Goal: Task Accomplishment & Management: Manage account settings

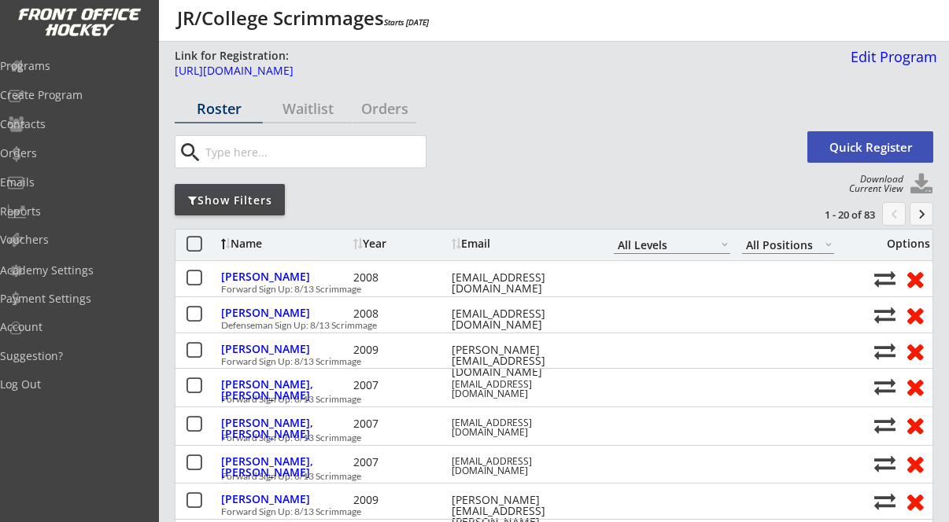
select select ""All Levels""
select select ""All Positions""
click at [378, 101] on div "Orders" at bounding box center [384, 108] width 64 height 14
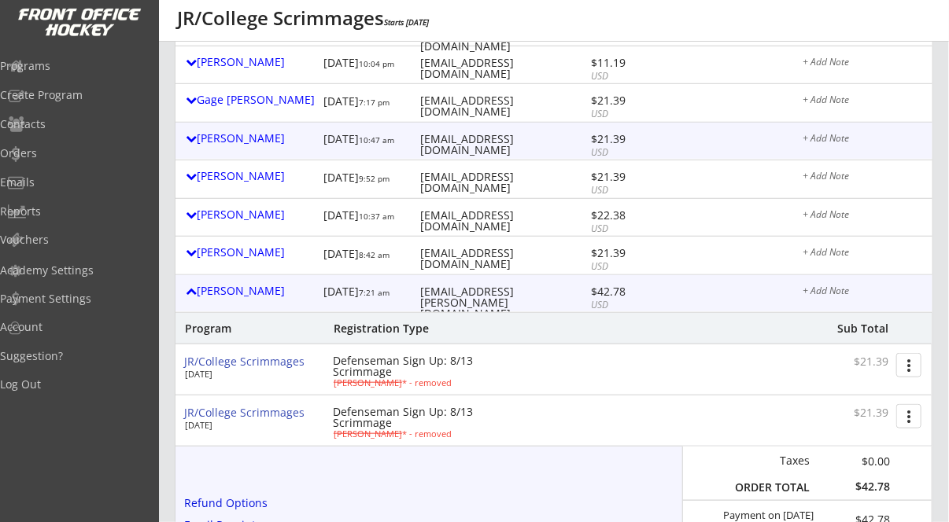
scroll to position [433, 0]
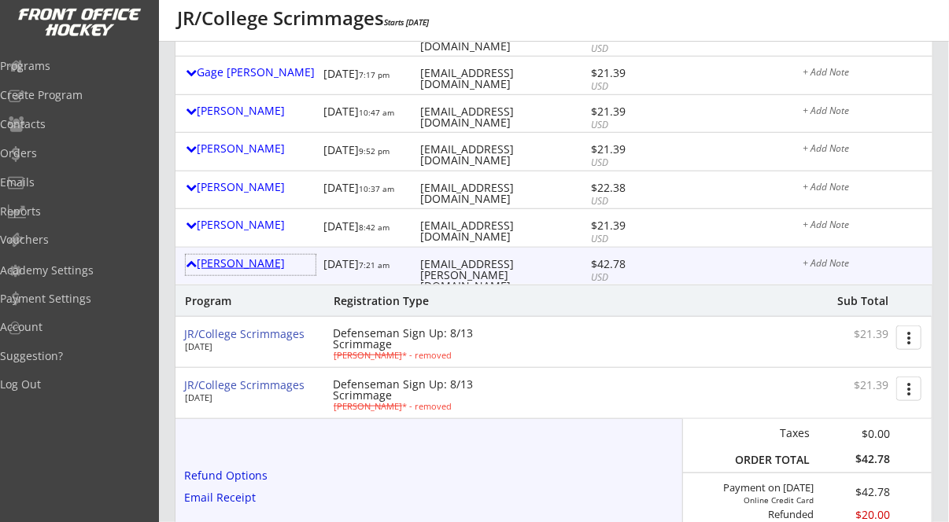
click at [264, 263] on div "[PERSON_NAME]" at bounding box center [251, 263] width 130 height 11
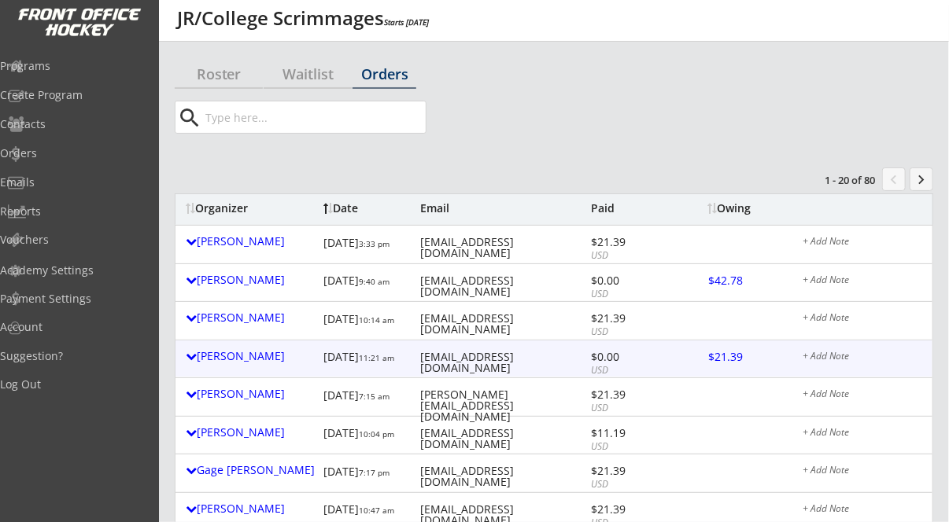
scroll to position [31, 0]
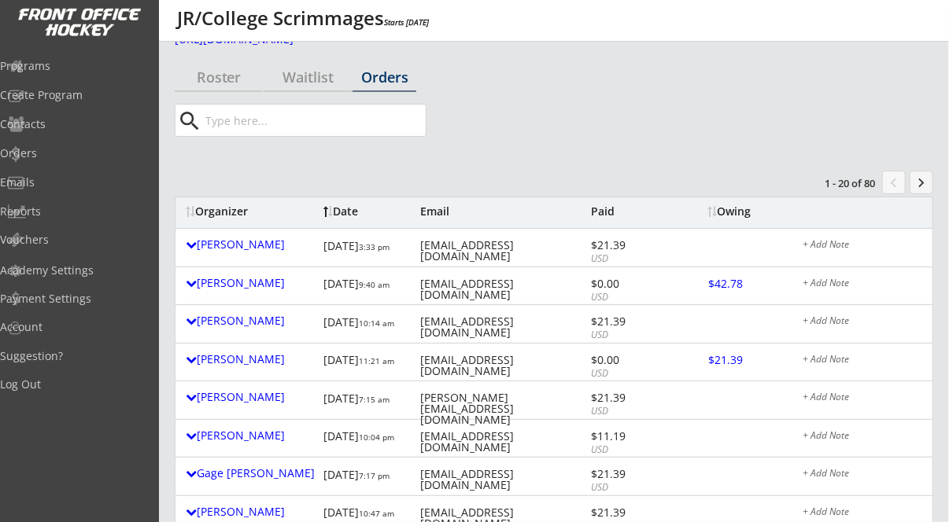
click at [922, 180] on button "keyboard_arrow_right" at bounding box center [921, 183] width 24 height 24
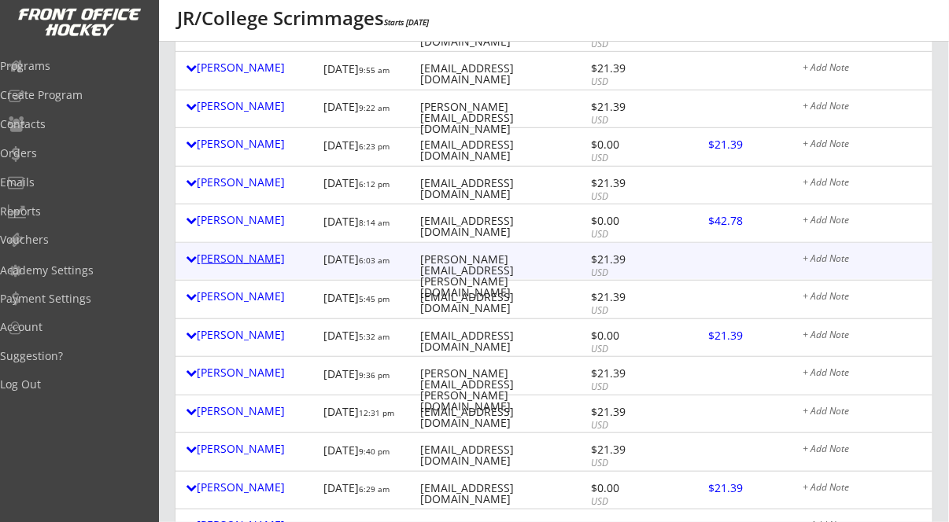
scroll to position [367, 0]
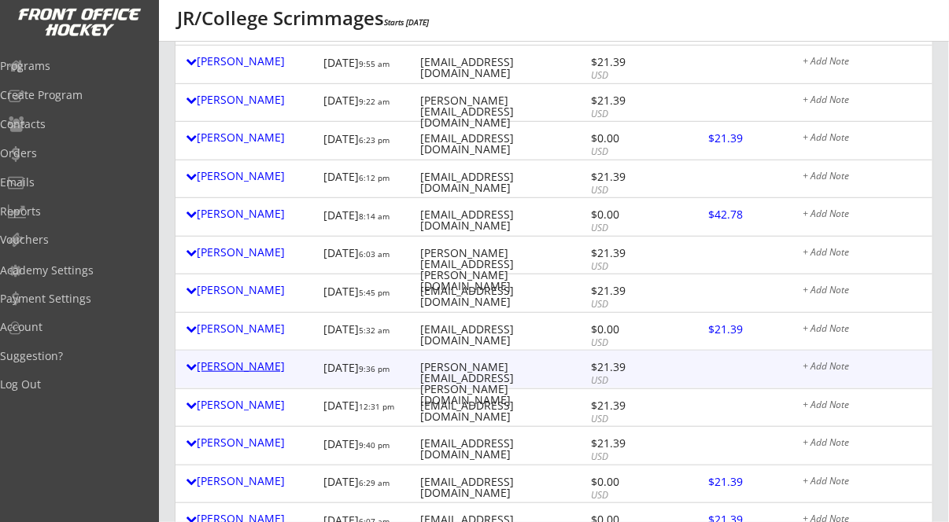
click at [238, 365] on div "[PERSON_NAME]" at bounding box center [251, 366] width 130 height 11
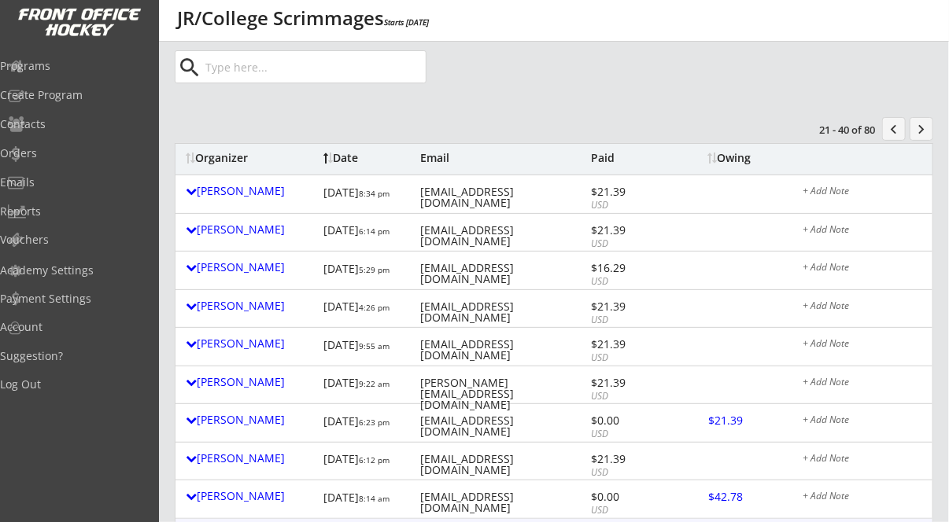
scroll to position [0, 0]
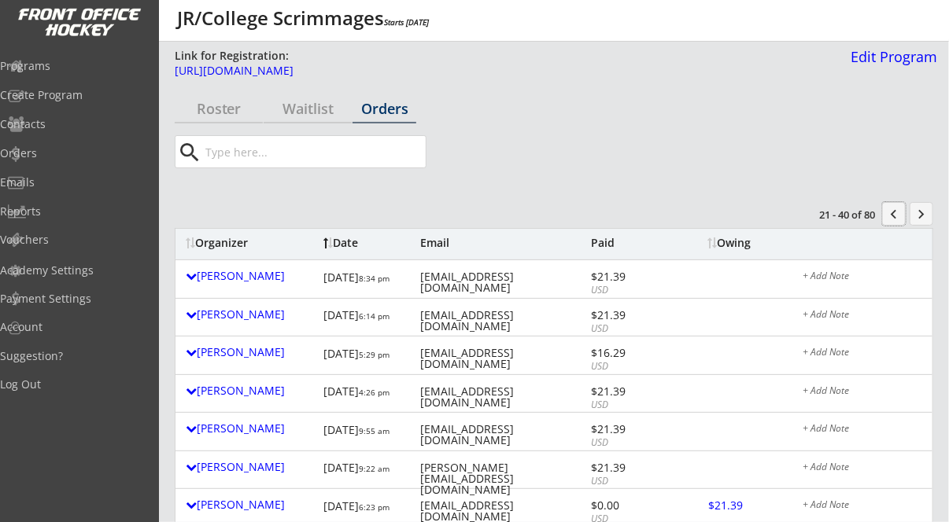
click at [896, 213] on button "chevron_left" at bounding box center [894, 214] width 24 height 24
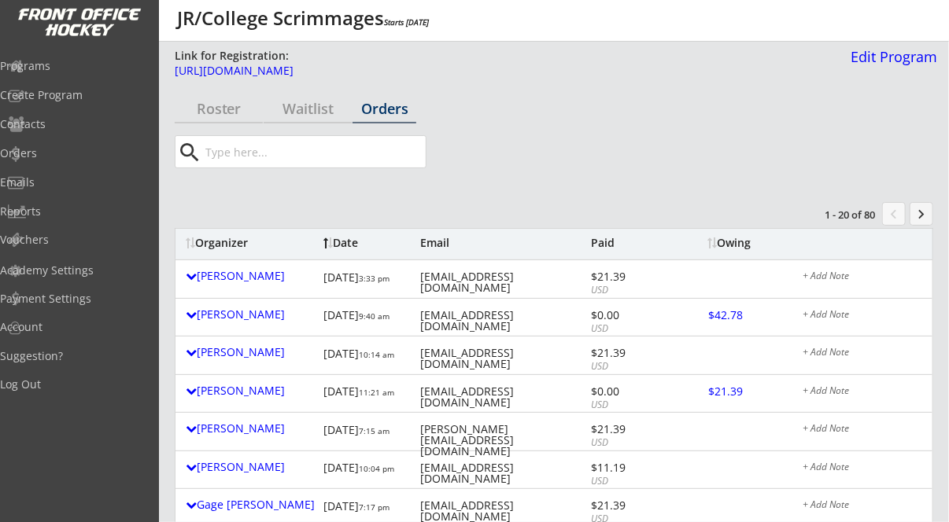
click at [896, 213] on button "chevron_left" at bounding box center [894, 214] width 24 height 24
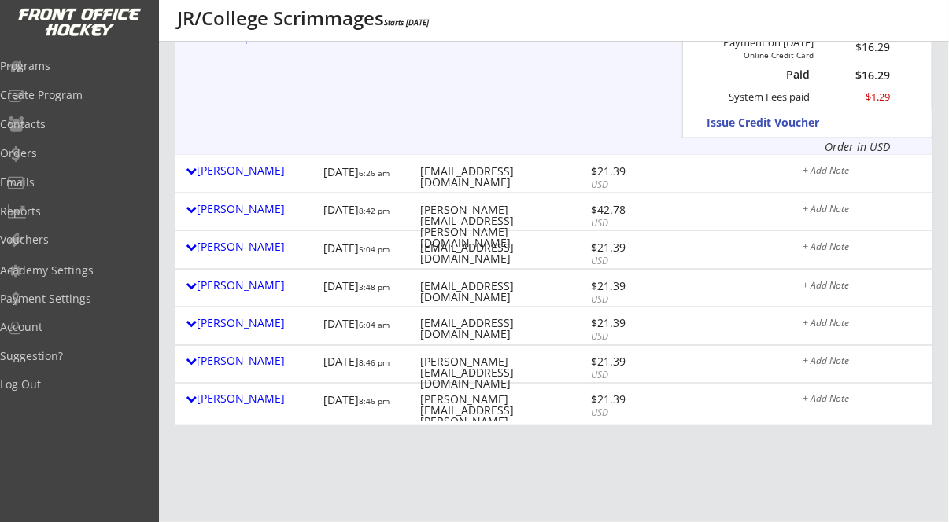
scroll to position [856, 0]
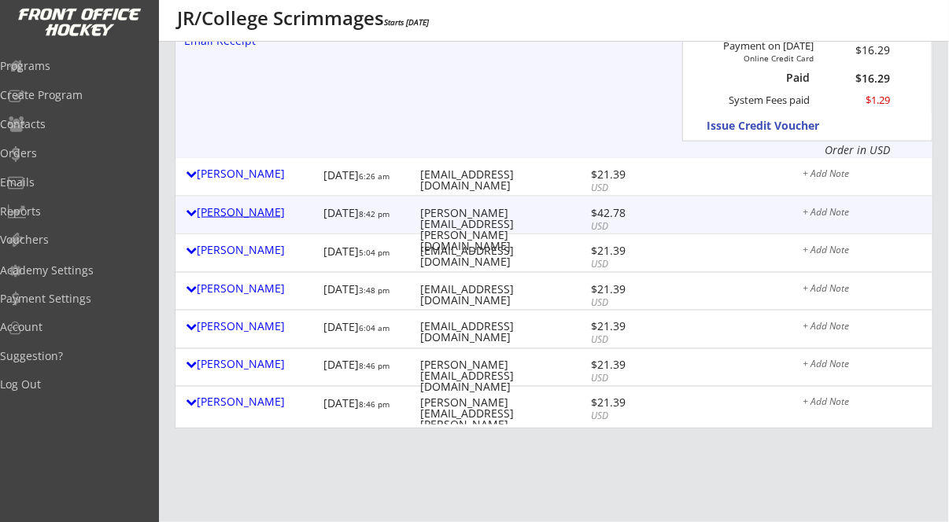
click at [204, 207] on div "[PERSON_NAME]" at bounding box center [251, 212] width 130 height 11
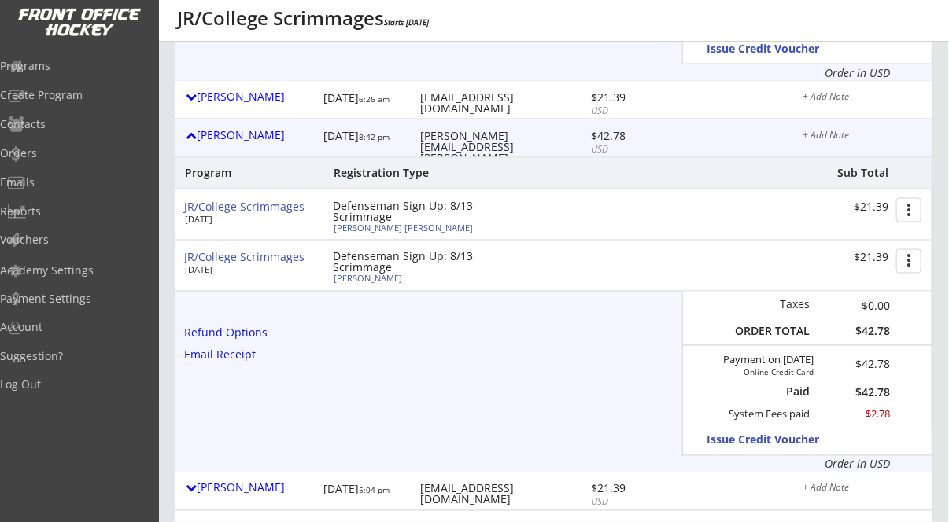
scroll to position [931, 0]
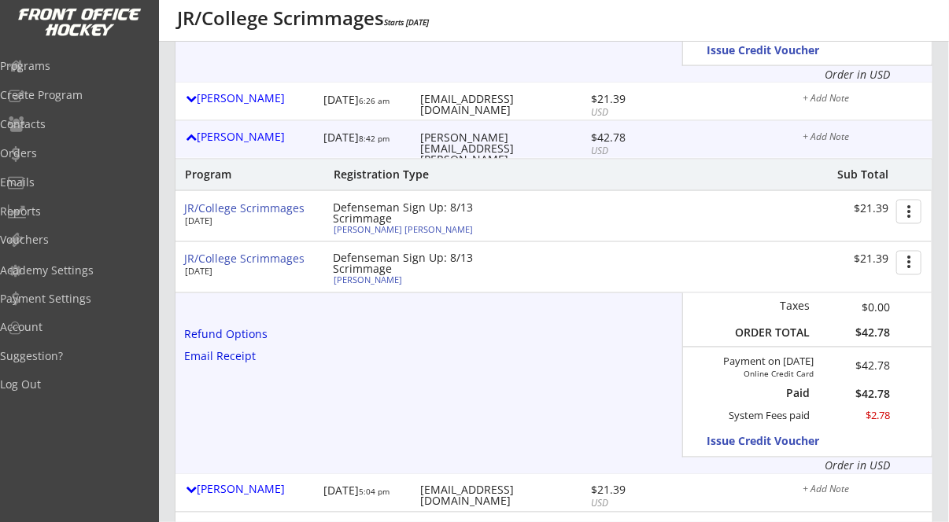
click at [906, 261] on button "more_vert" at bounding box center [908, 263] width 25 height 24
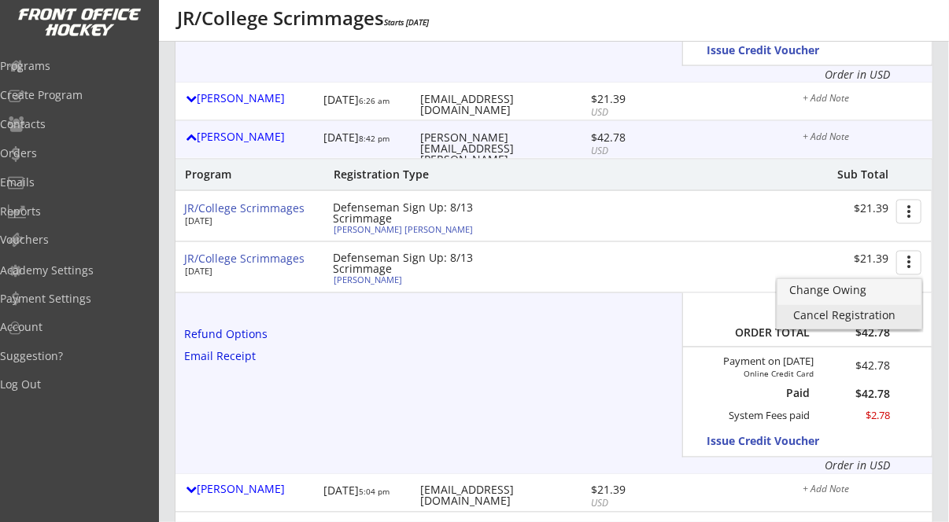
click at [870, 311] on div "Cancel Registration" at bounding box center [849, 315] width 112 height 11
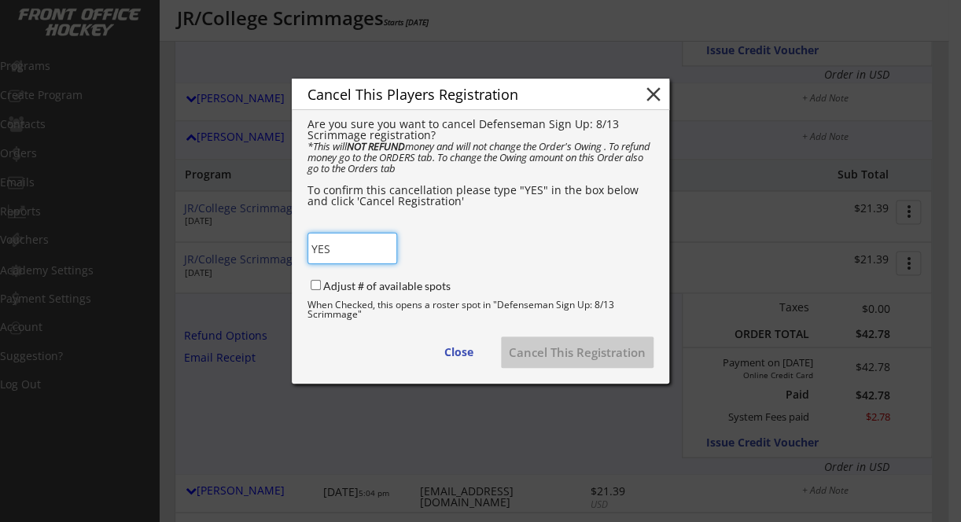
type input "YES"
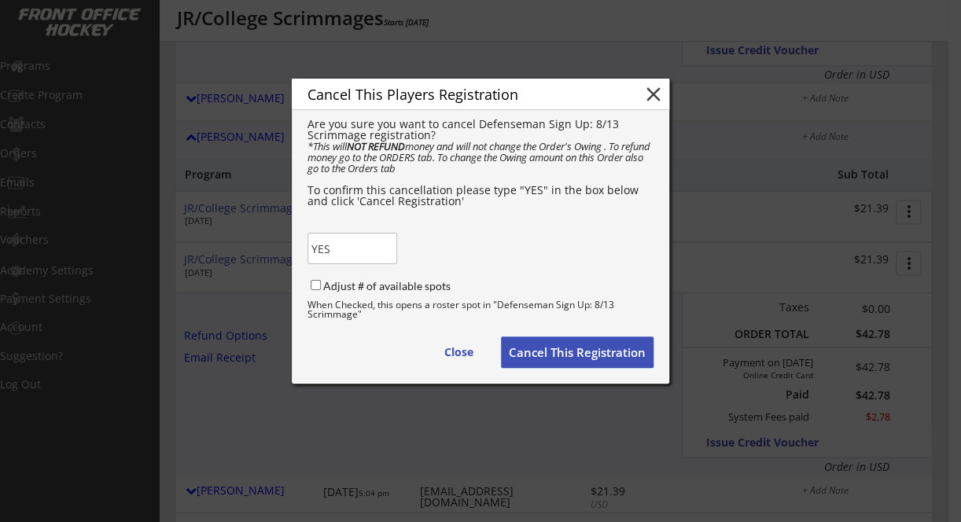
click at [399, 285] on label "Adjust # of available spots" at bounding box center [386, 285] width 127 height 13
click at [321, 285] on input "Adjust # of available spots" at bounding box center [316, 285] width 10 height 10
checkbox input "true"
click at [592, 362] on button "Cancel This Registration" at bounding box center [577, 352] width 153 height 31
checkbox input "false"
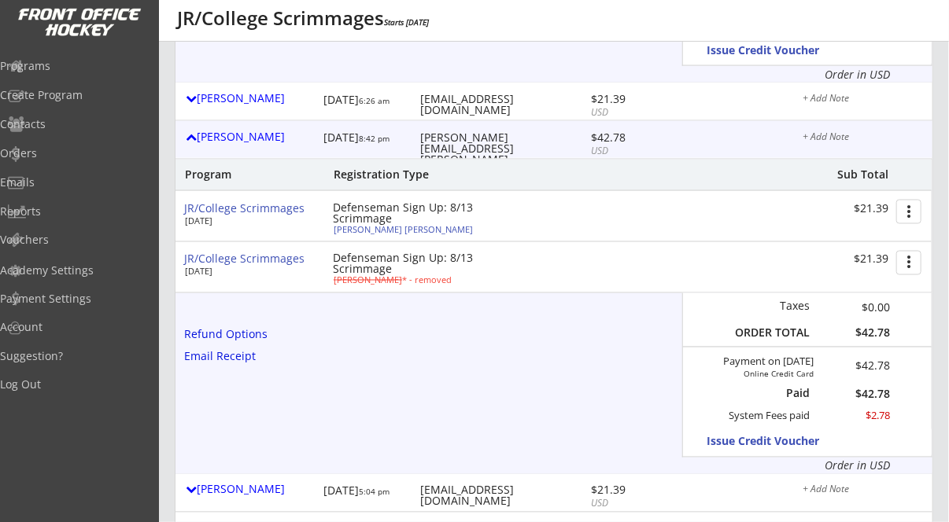
click at [912, 212] on button "more_vert" at bounding box center [908, 212] width 25 height 24
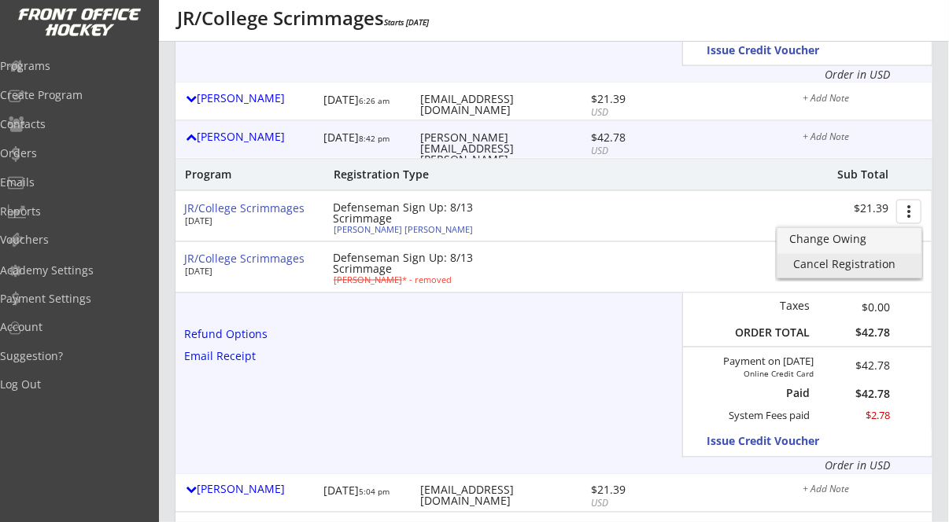
click at [834, 262] on div "Cancel Registration" at bounding box center [849, 264] width 112 height 11
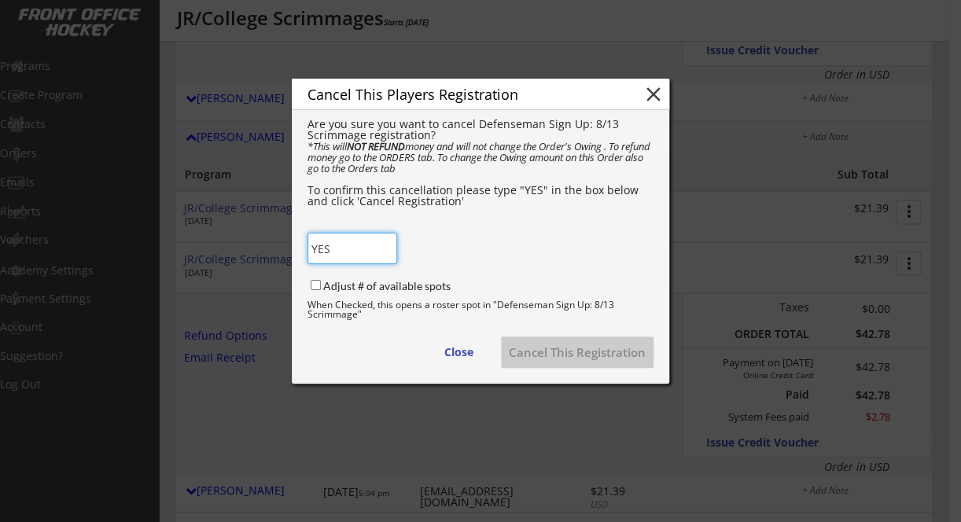
type input "YES"
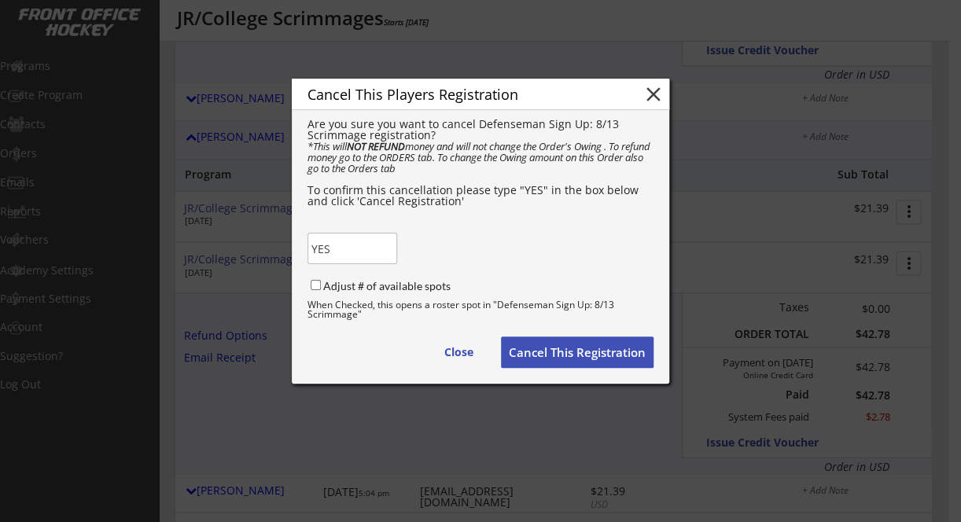
click at [417, 283] on label "Adjust # of available spots" at bounding box center [386, 285] width 127 height 13
click at [321, 283] on input "Adjust # of available spots" at bounding box center [316, 285] width 10 height 10
click at [417, 283] on label "Adjust # of available spots" at bounding box center [386, 285] width 127 height 13
click at [321, 283] on input "Adjust # of available spots" at bounding box center [316, 285] width 10 height 10
click at [376, 285] on label "Adjust # of available spots" at bounding box center [386, 285] width 127 height 13
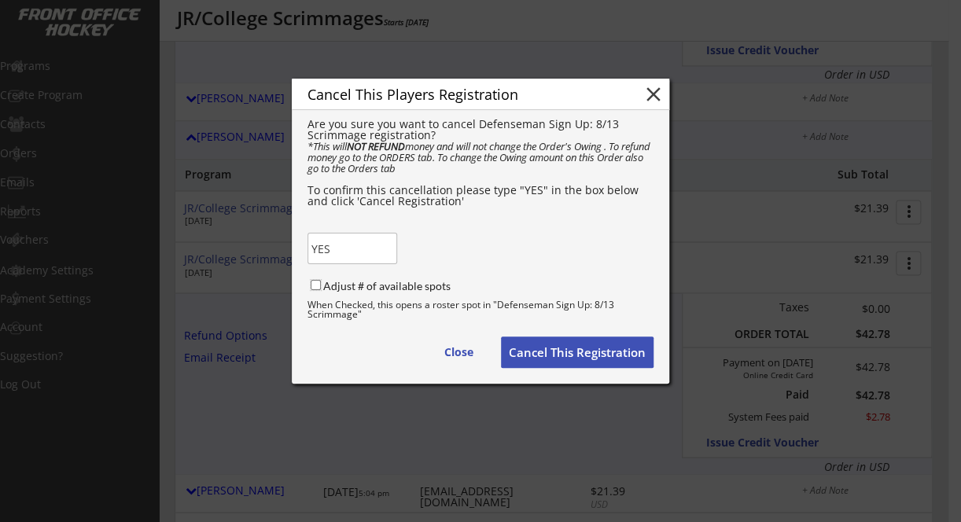
click at [321, 285] on input "Adjust # of available spots" at bounding box center [316, 285] width 10 height 10
checkbox input "true"
click at [560, 341] on button "Cancel This Registration" at bounding box center [577, 352] width 153 height 31
checkbox input "false"
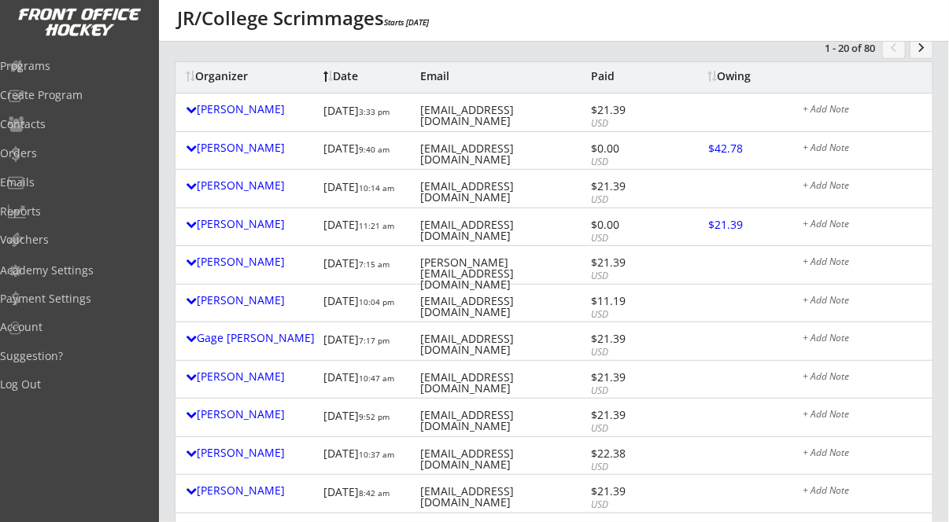
scroll to position [146, 0]
